Goal: Task Accomplishment & Management: Use online tool/utility

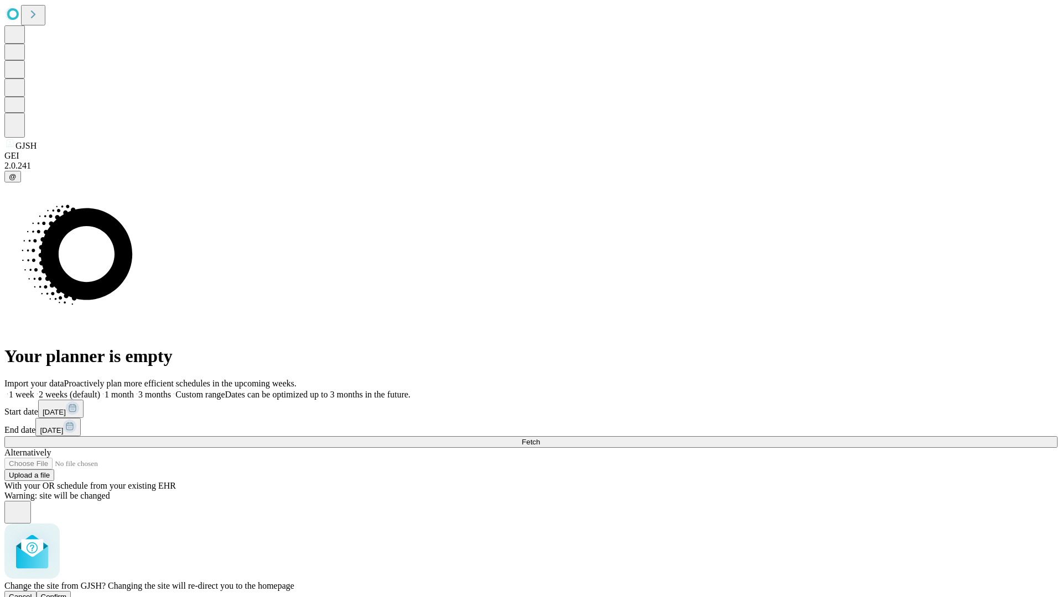
click at [67, 593] on span "Confirm" at bounding box center [54, 597] width 26 height 8
click at [100, 390] on label "2 weeks (default)" at bounding box center [67, 394] width 66 height 9
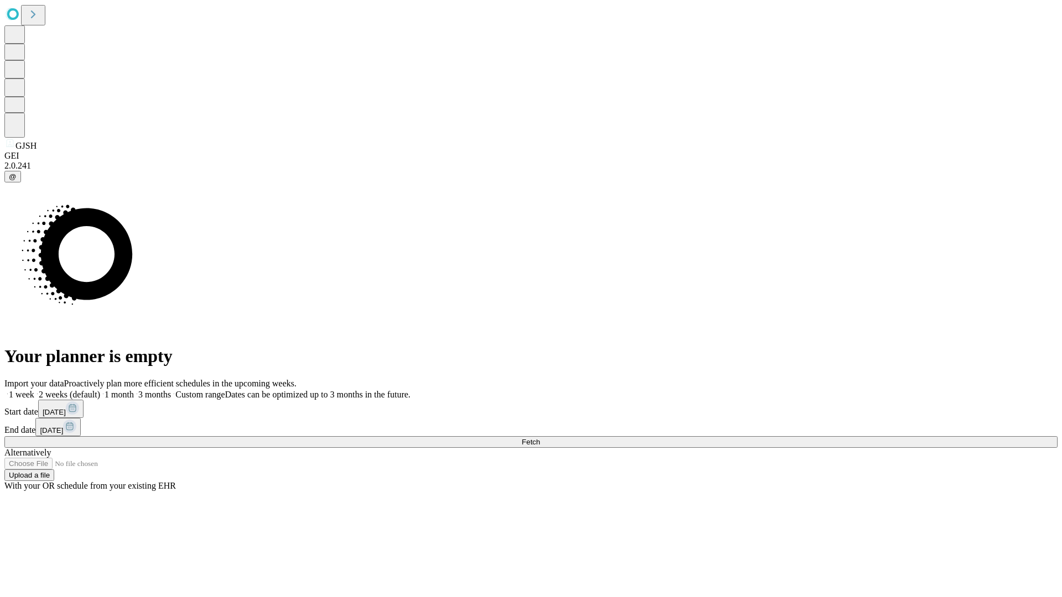
click at [540, 438] on span "Fetch" at bounding box center [531, 442] width 18 height 8
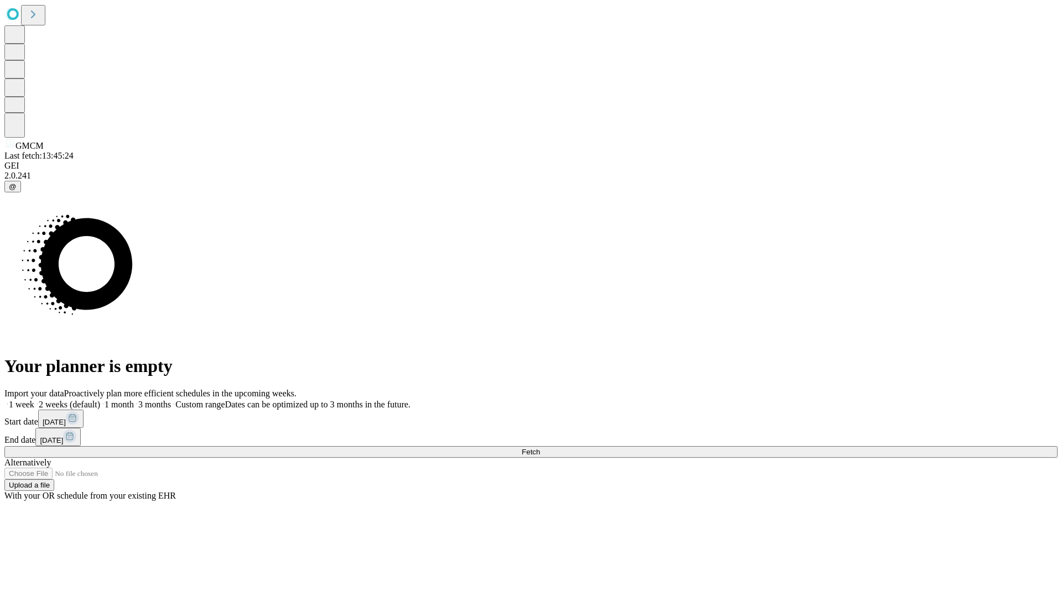
click at [100, 400] on label "2 weeks (default)" at bounding box center [67, 404] width 66 height 9
click at [540, 448] on span "Fetch" at bounding box center [531, 452] width 18 height 8
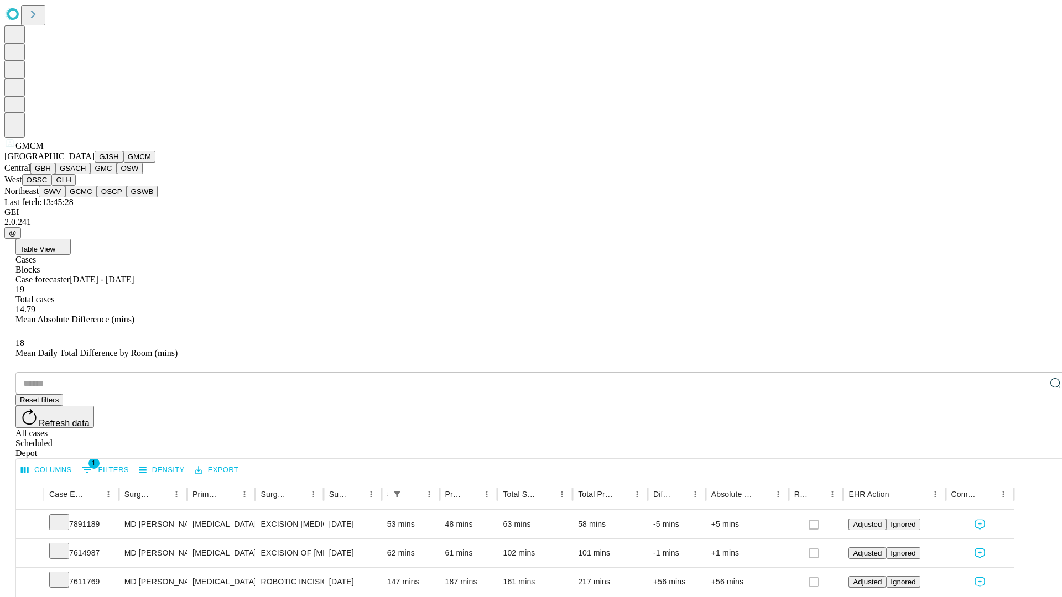
click at [55, 174] on button "GBH" at bounding box center [42, 169] width 25 height 12
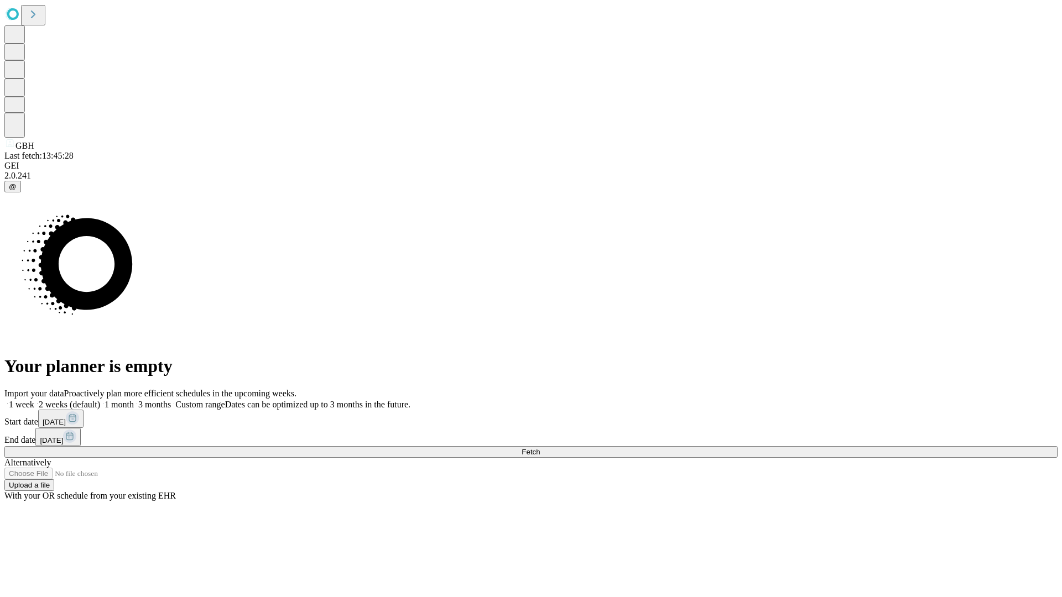
click at [100, 400] on label "2 weeks (default)" at bounding box center [67, 404] width 66 height 9
click at [540, 448] on span "Fetch" at bounding box center [531, 452] width 18 height 8
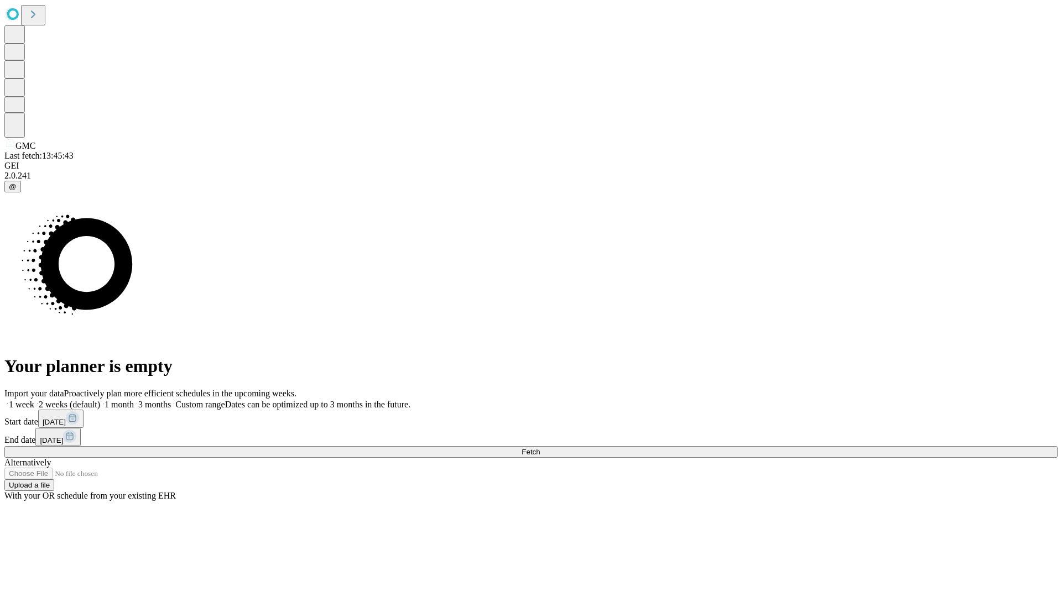
click at [540, 448] on span "Fetch" at bounding box center [531, 452] width 18 height 8
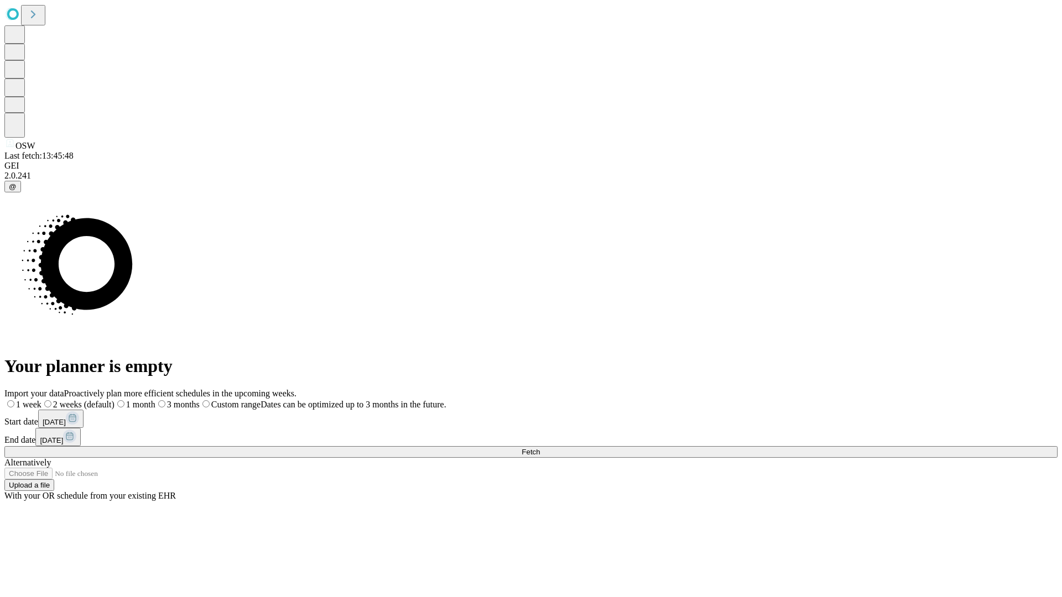
click at [115, 400] on label "2 weeks (default)" at bounding box center [77, 404] width 73 height 9
click at [540, 448] on span "Fetch" at bounding box center [531, 452] width 18 height 8
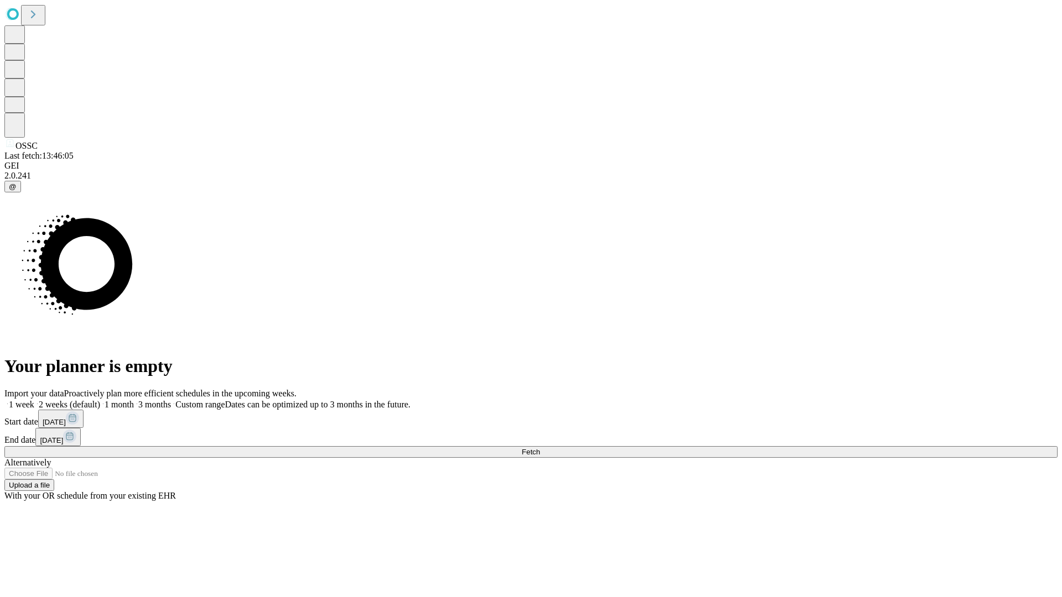
click at [100, 400] on label "2 weeks (default)" at bounding box center [67, 404] width 66 height 9
click at [540, 448] on span "Fetch" at bounding box center [531, 452] width 18 height 8
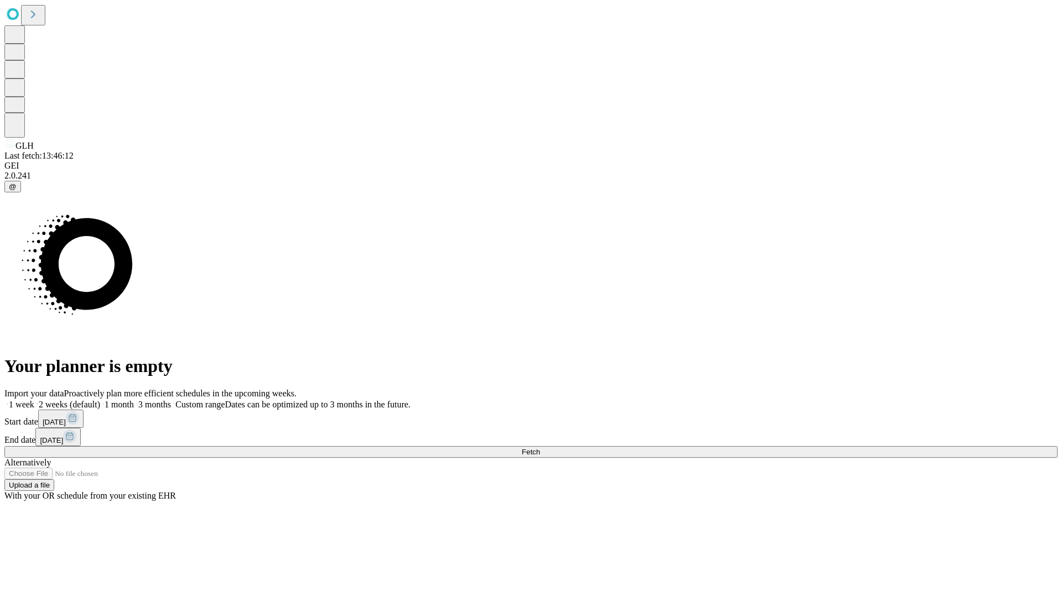
click at [100, 400] on label "2 weeks (default)" at bounding box center [67, 404] width 66 height 9
click at [540, 448] on span "Fetch" at bounding box center [531, 452] width 18 height 8
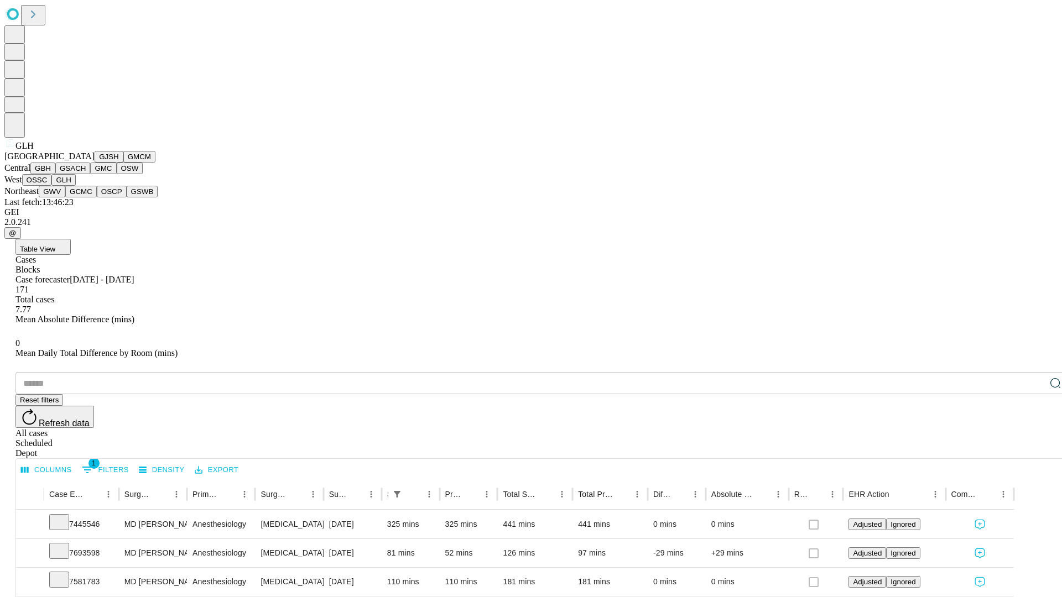
click at [65, 197] on button "GWV" at bounding box center [52, 192] width 27 height 12
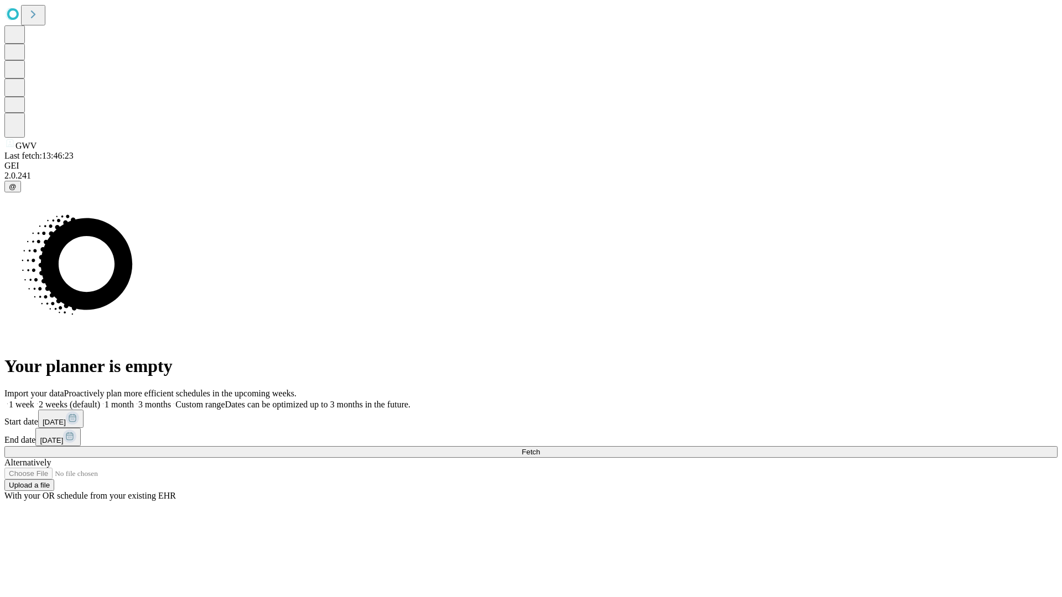
click at [540, 448] on span "Fetch" at bounding box center [531, 452] width 18 height 8
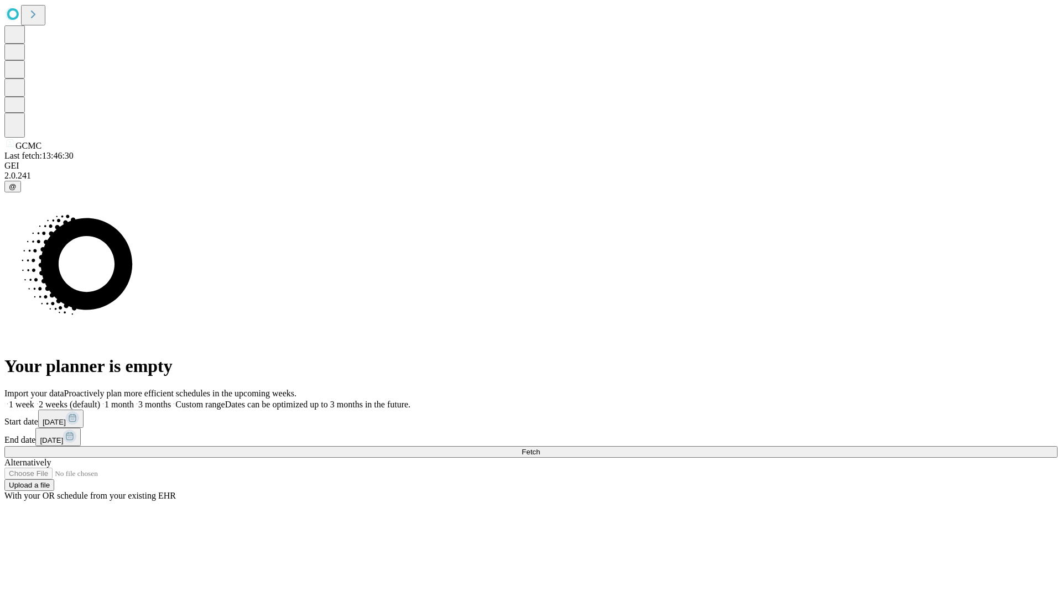
click at [100, 400] on label "2 weeks (default)" at bounding box center [67, 404] width 66 height 9
click at [540, 448] on span "Fetch" at bounding box center [531, 452] width 18 height 8
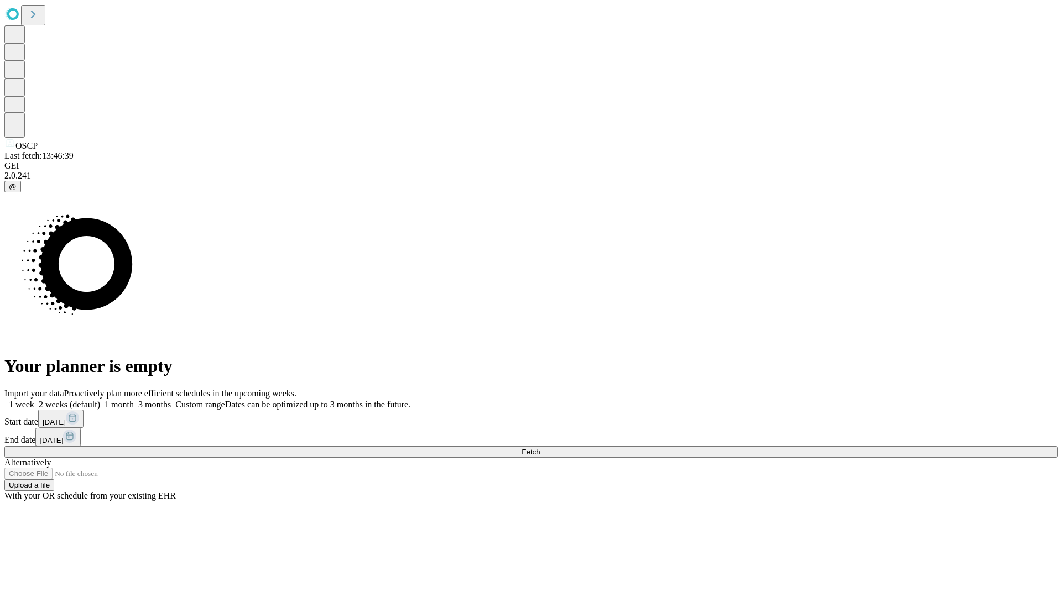
click at [100, 400] on label "2 weeks (default)" at bounding box center [67, 404] width 66 height 9
click at [540, 448] on span "Fetch" at bounding box center [531, 452] width 18 height 8
